Goal: Navigation & Orientation: Find specific page/section

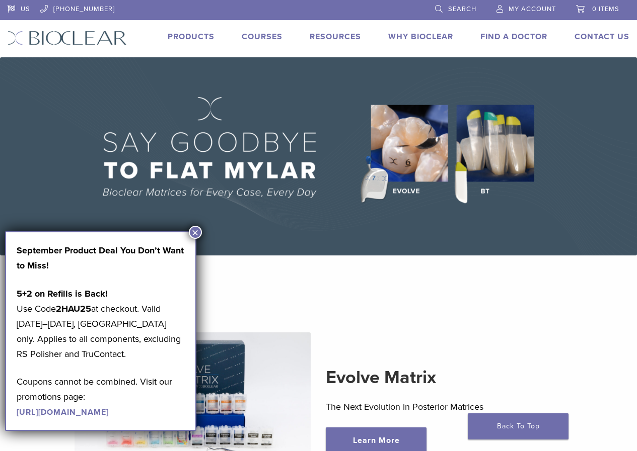
click at [496, 154] on img at bounding box center [318, 156] width 637 height 198
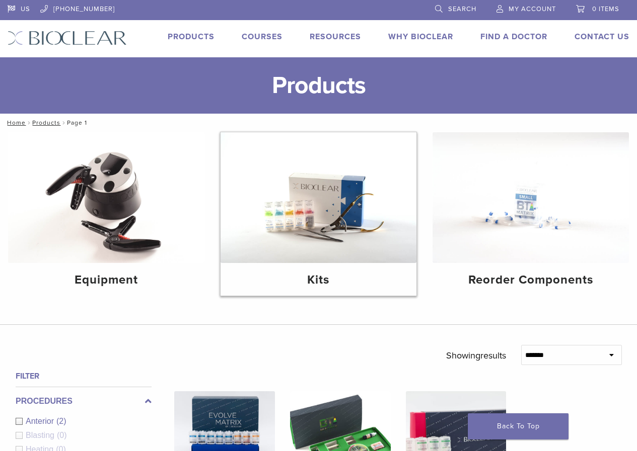
click at [318, 188] on img at bounding box center [318, 197] width 196 height 131
